Goal: Information Seeking & Learning: Learn about a topic

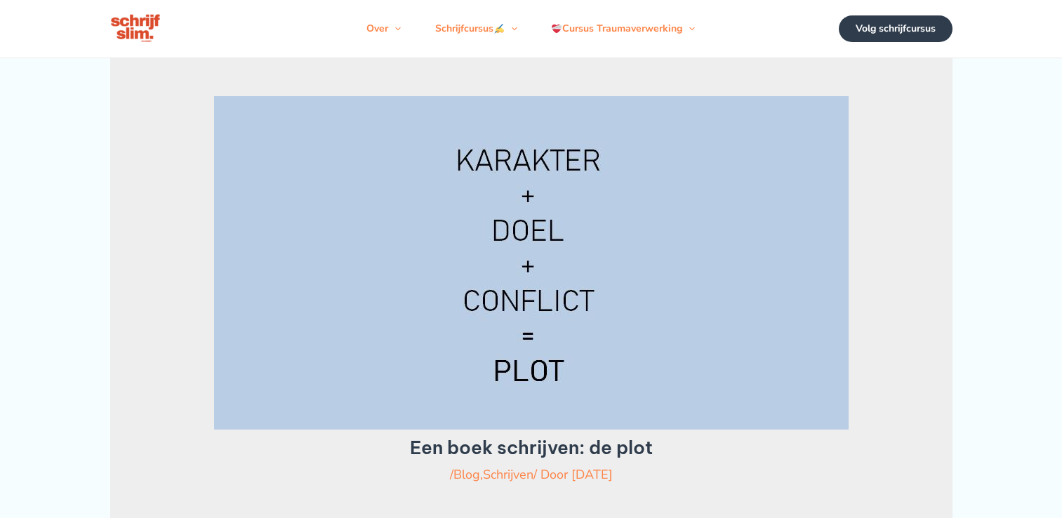
scroll to position [1006, 0]
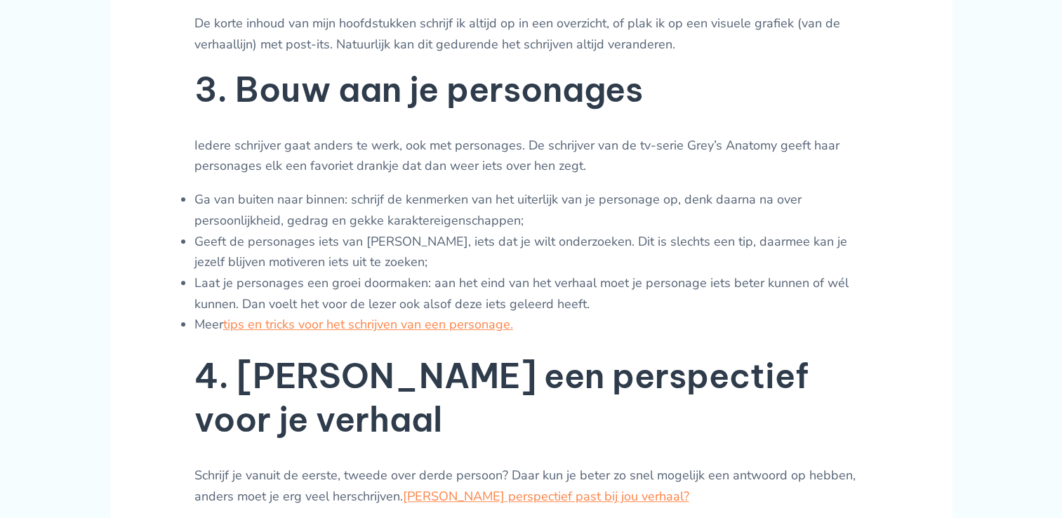
scroll to position [908, 0]
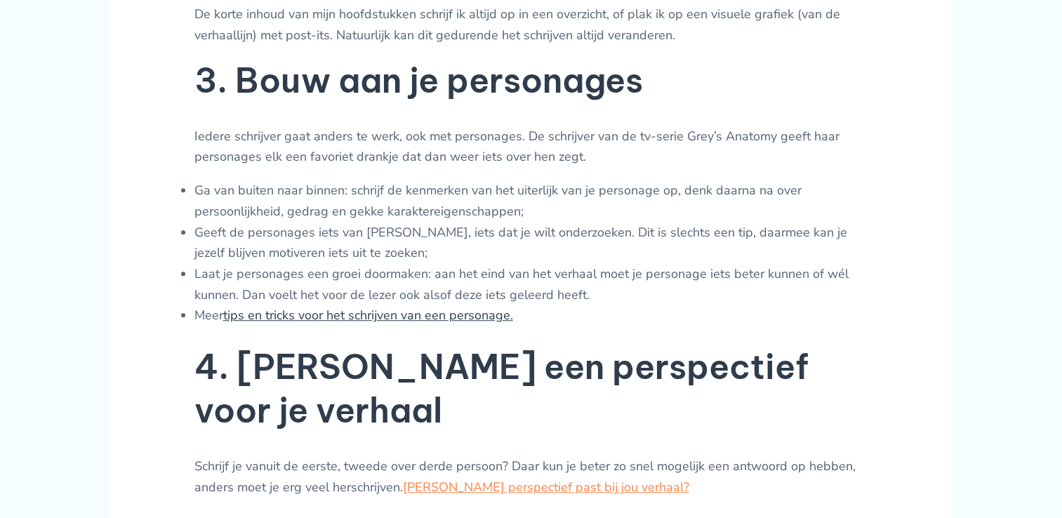
click at [444, 324] on link "tips en tricks voor het schrijven van een personage." at bounding box center [368, 315] width 290 height 17
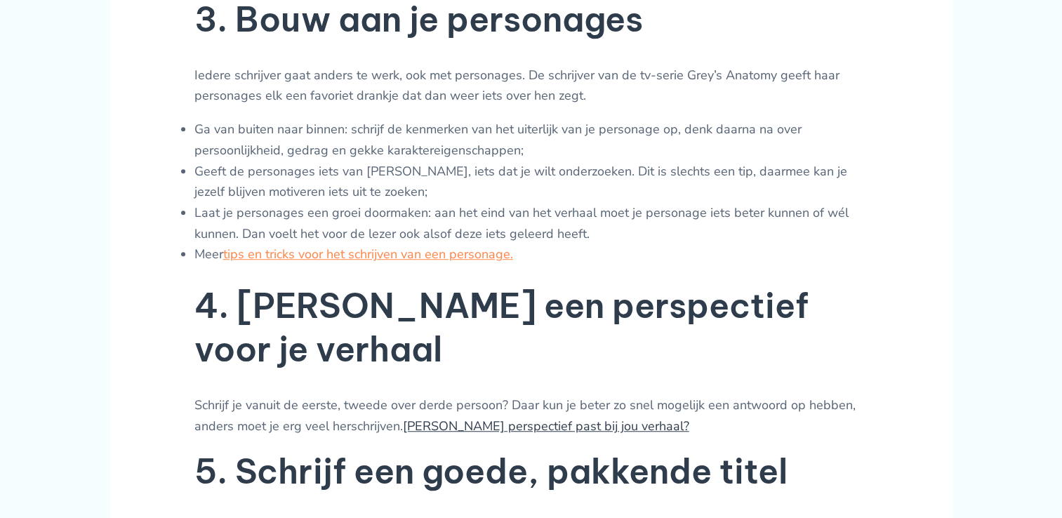
click at [430, 418] on link "Welk perspectief past bij jou verhaal?" at bounding box center [546, 426] width 286 height 17
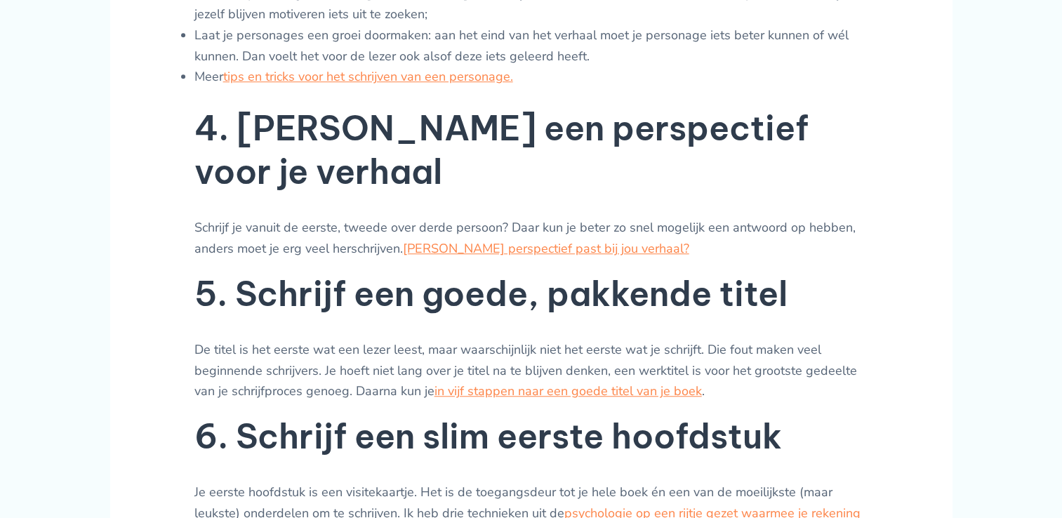
scroll to position [1148, 0]
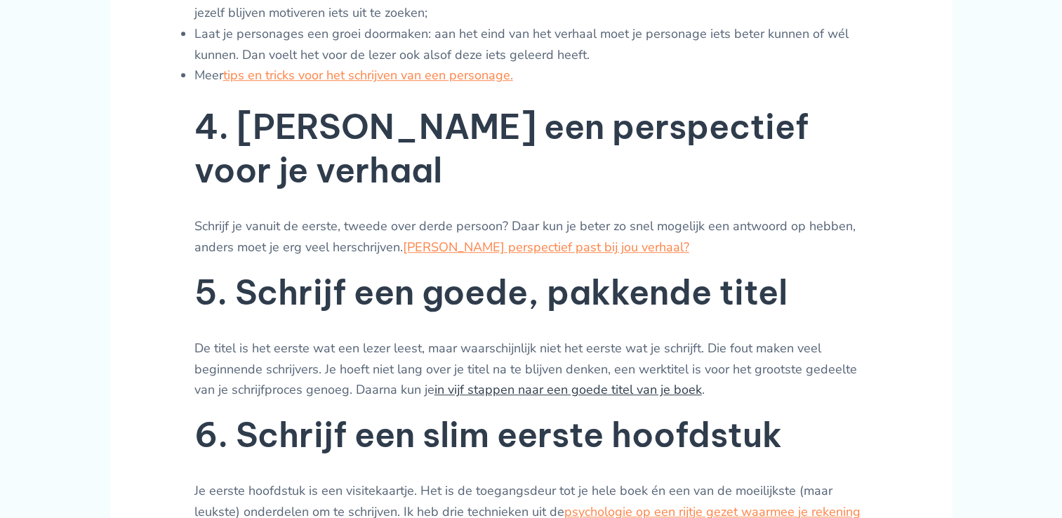
click at [643, 381] on link "in vijf stappen naar een goede titel van je boek" at bounding box center [569, 389] width 268 height 17
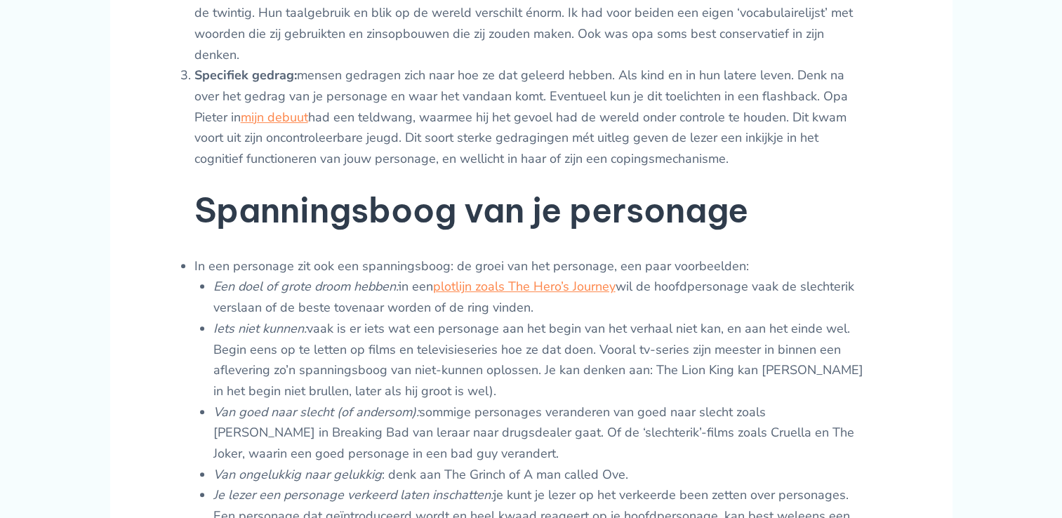
scroll to position [912, 0]
drag, startPoint x: 348, startPoint y: 390, endPoint x: 340, endPoint y: 378, distance: 14.6
click at [340, 378] on li "Iets niet kunnen: vaak is er iets wat een personage aan het begin van het verha…" at bounding box center [540, 360] width 655 height 84
click at [668, 365] on li "Iets niet kunnen: vaak is er iets wat een personage aan het begin van het verha…" at bounding box center [540, 360] width 655 height 84
click at [671, 166] on li "Specifiek gedrag: mensen gedragen zich naar hoe ze dat geleerd hebben. Als kind…" at bounding box center [532, 117] width 674 height 105
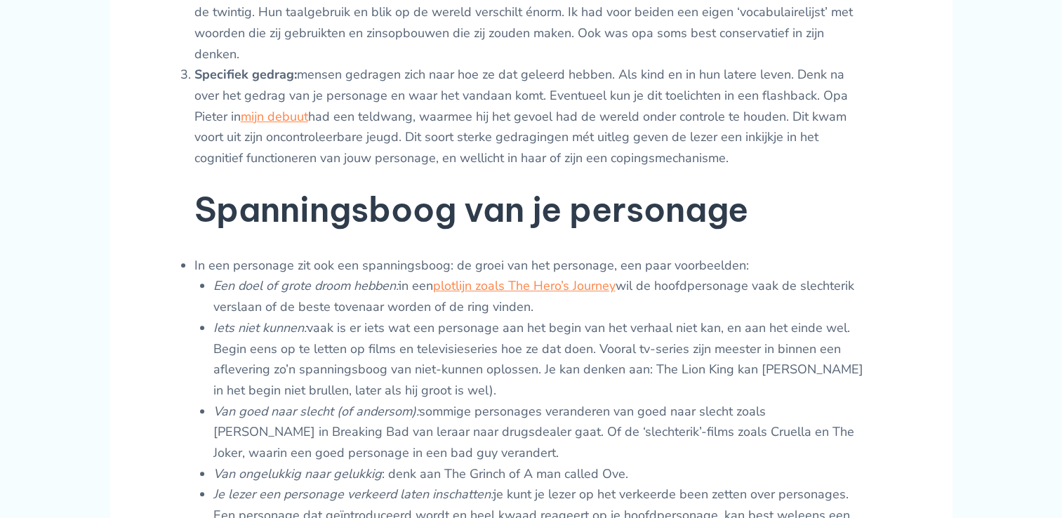
drag, startPoint x: 682, startPoint y: 161, endPoint x: 806, endPoint y: 184, distance: 126.4
drag, startPoint x: 806, startPoint y: 184, endPoint x: 736, endPoint y: 172, distance: 71.2
click at [657, 165] on li "Specifiek gedrag: mensen gedragen zich naar hoe ze dat geleerd hebben. Als kind…" at bounding box center [532, 117] width 674 height 105
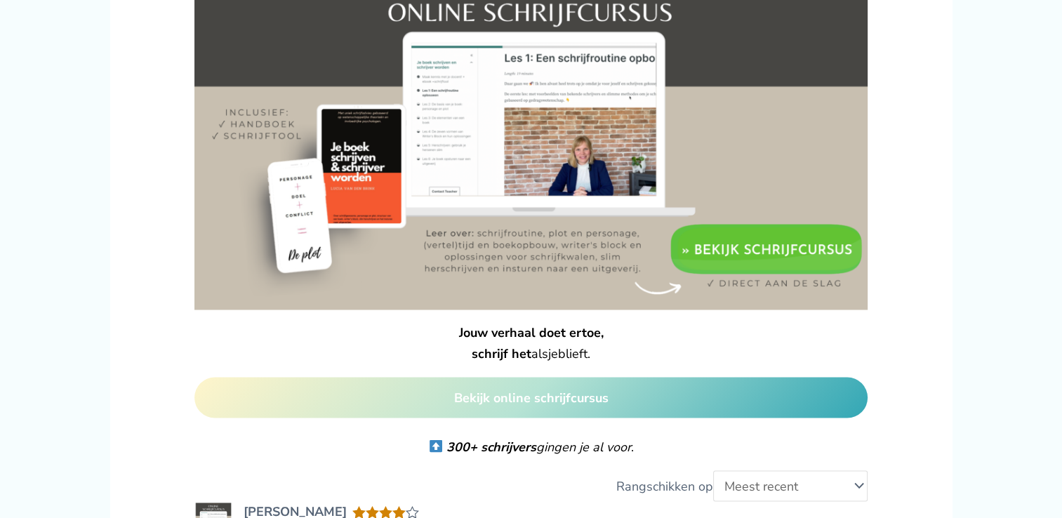
scroll to position [2443, 0]
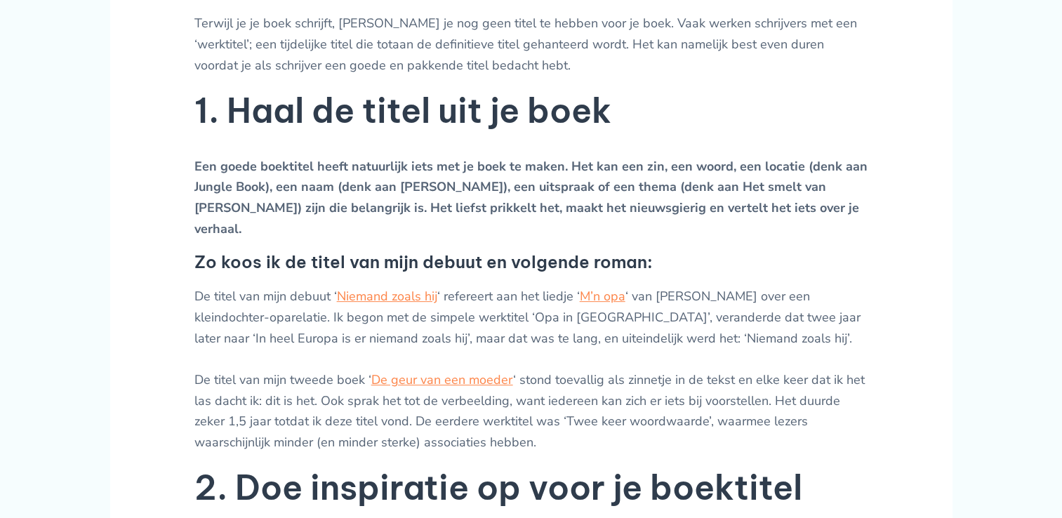
scroll to position [612, 0]
